Goal: Task Accomplishment & Management: Use online tool/utility

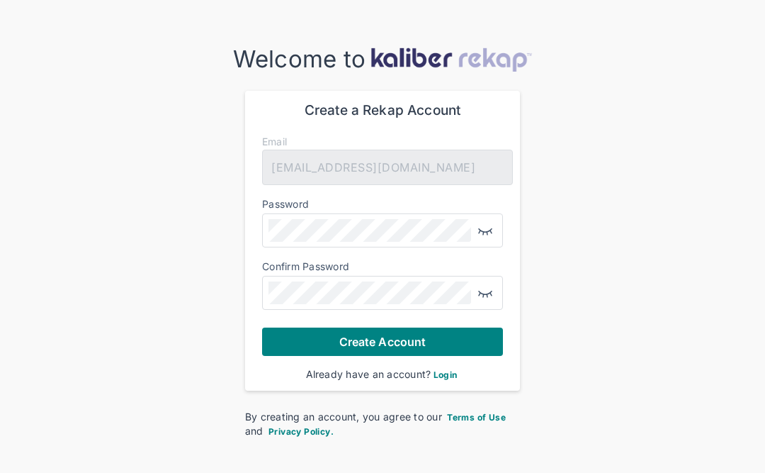
click at [489, 224] on img "button" at bounding box center [485, 230] width 17 height 17
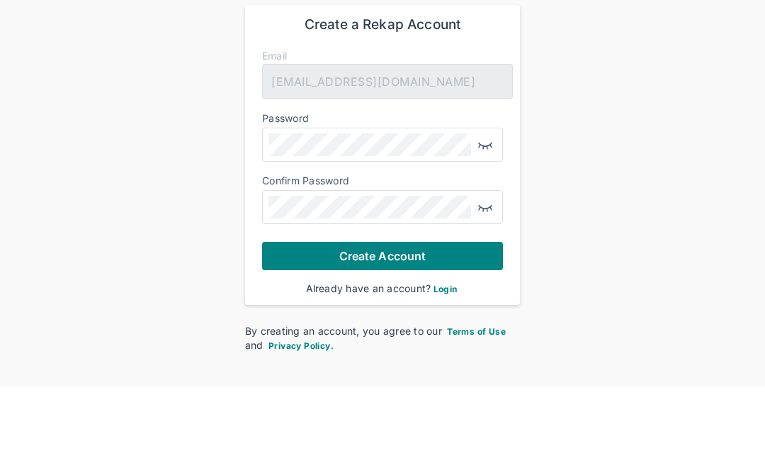
scroll to position [86, 0]
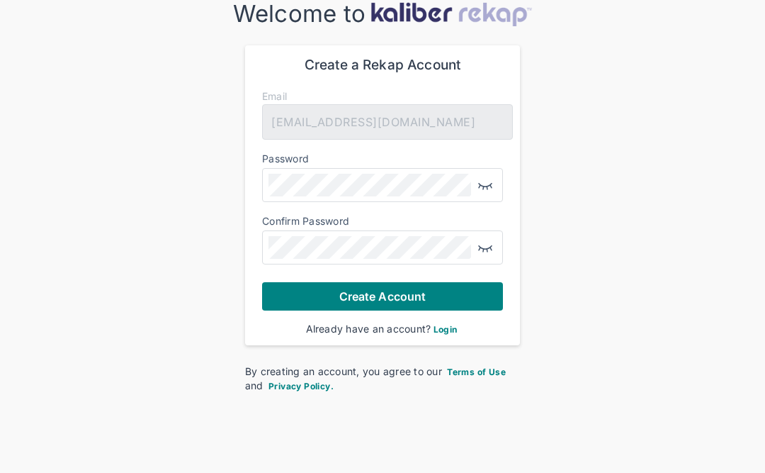
click at [485, 176] on img "button" at bounding box center [485, 184] width 17 height 17
click at [492, 239] on img "button" at bounding box center [485, 247] width 17 height 17
click at [446, 282] on button "Create Account" at bounding box center [382, 296] width 241 height 28
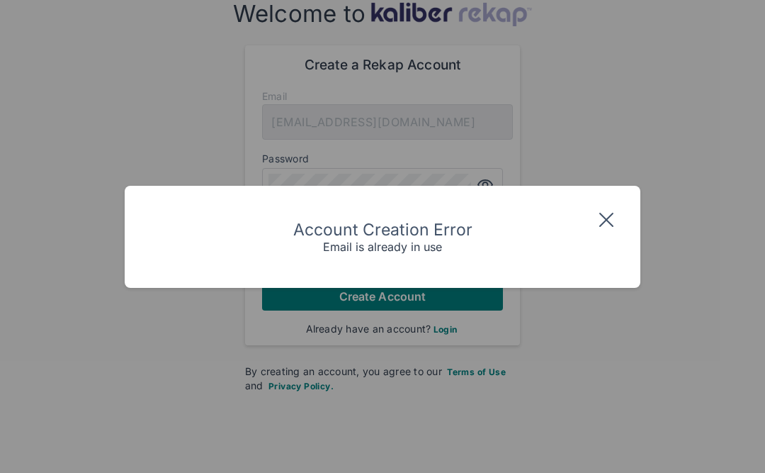
click at [604, 231] on img at bounding box center [606, 219] width 23 height 23
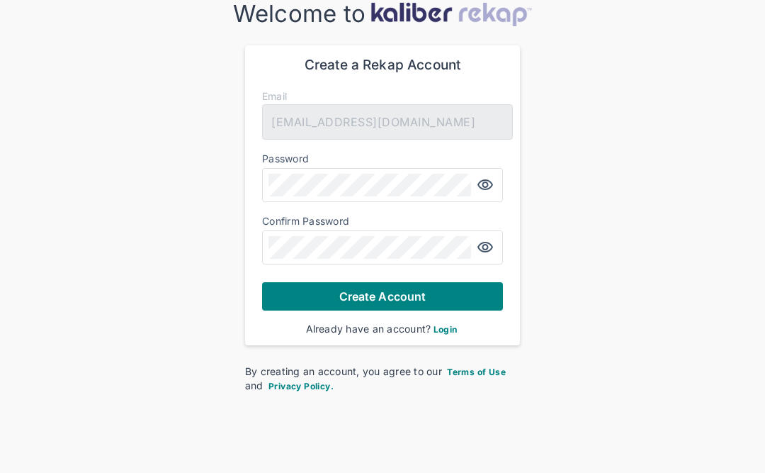
click at [457, 324] on span "Login" at bounding box center [446, 329] width 24 height 11
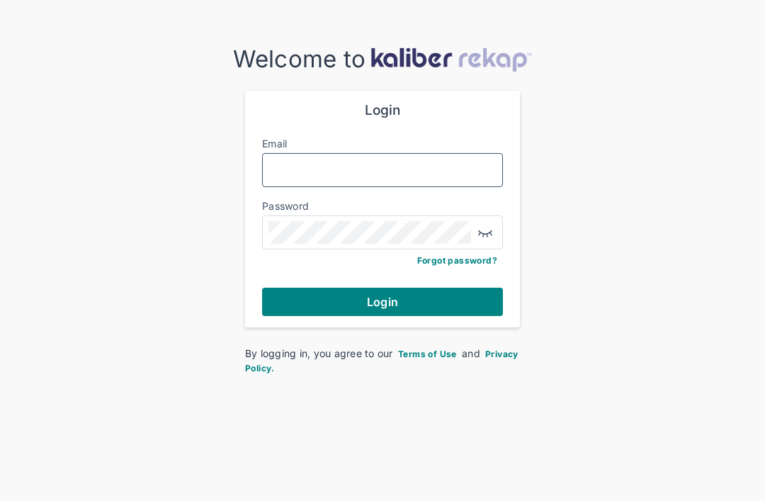
click at [365, 167] on input "Email" at bounding box center [383, 170] width 228 height 18
type input "**********"
click at [383, 300] on button "Login" at bounding box center [382, 302] width 241 height 28
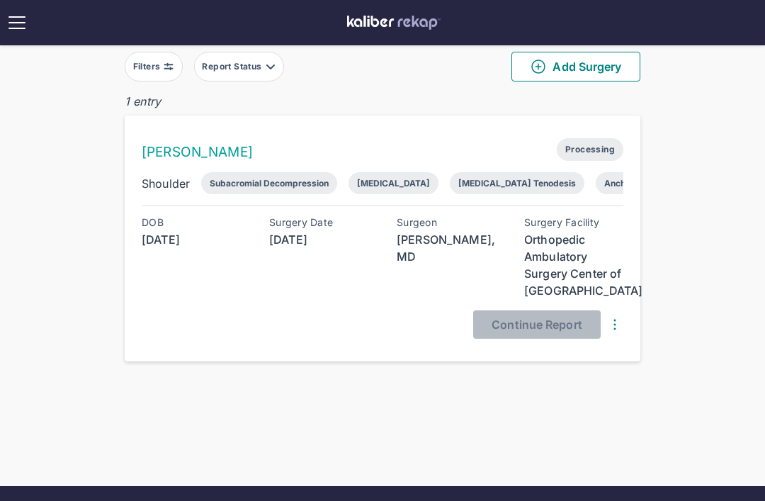
scroll to position [88, 0]
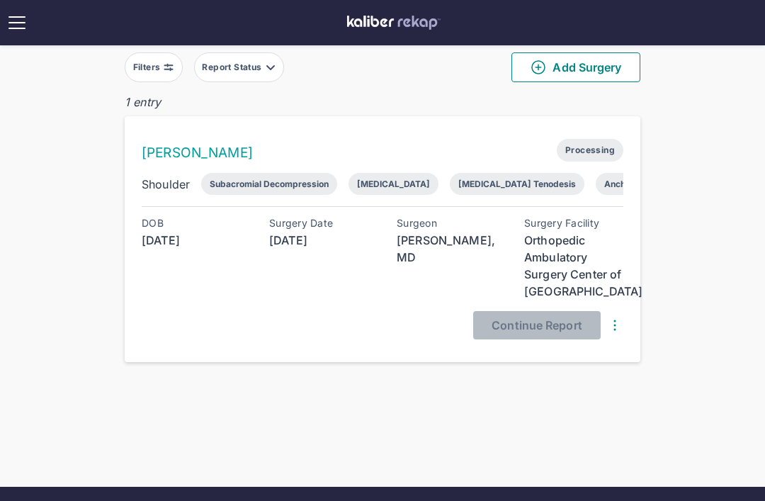
click at [524, 188] on div "Biceps Tenodesis" at bounding box center [517, 184] width 118 height 11
click at [390, 176] on div "Rotator Cuff Repair" at bounding box center [394, 184] width 90 height 22
click at [588, 176] on div "Anchoring of biceps tendon" at bounding box center [617, 184] width 176 height 22
click at [594, 147] on span "Processing" at bounding box center [590, 150] width 67 height 23
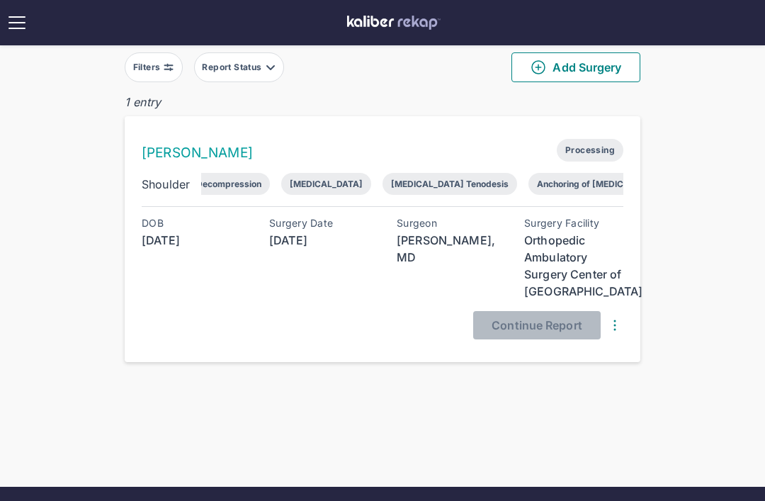
click at [261, 54] on button "Report Status" at bounding box center [239, 67] width 90 height 30
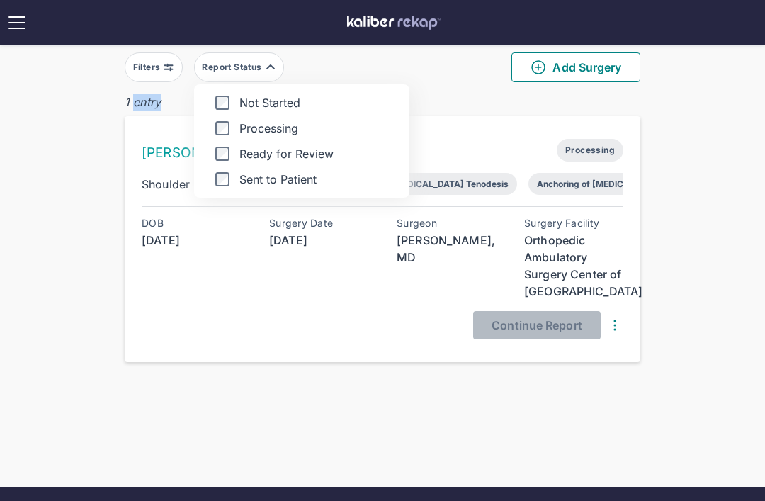
click at [449, 94] on div "1 entry" at bounding box center [383, 102] width 516 height 17
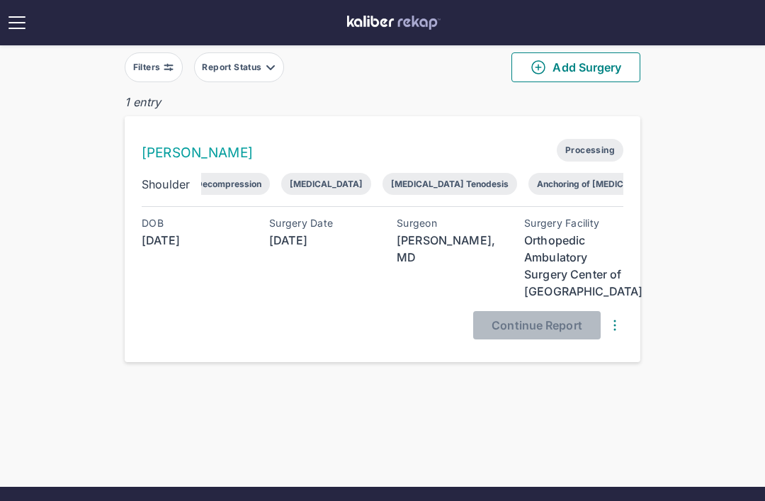
click at [621, 331] on img at bounding box center [614, 325] width 17 height 17
click at [585, 349] on div "View Raw Images" at bounding box center [559, 352] width 144 height 14
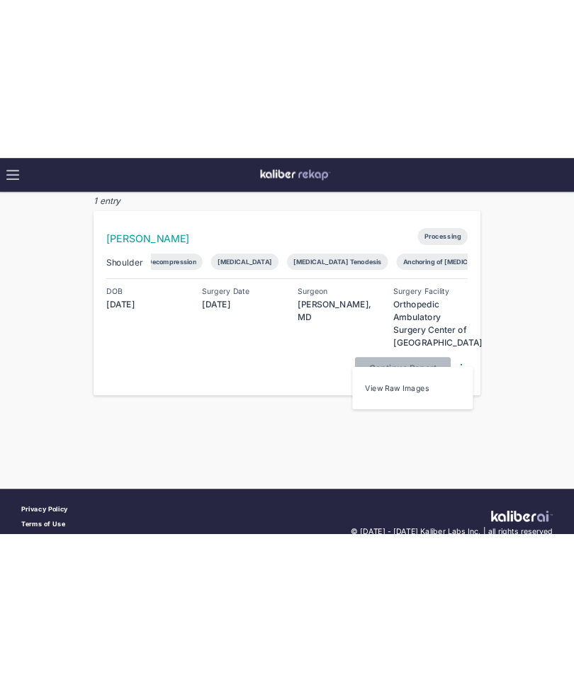
scroll to position [0, 0]
